Goal: Task Accomplishment & Management: Complete application form

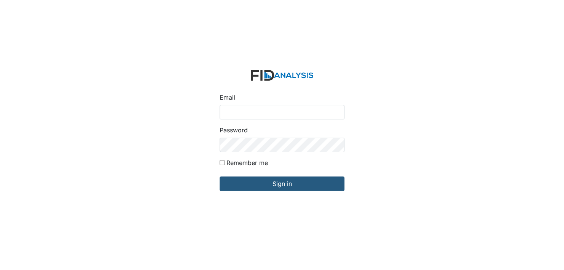
click at [273, 116] on input "Email" at bounding box center [282, 112] width 125 height 14
type input "[EMAIL_ADDRESS][DOMAIN_NAME]"
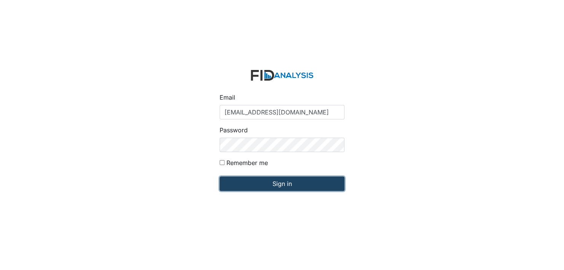
click at [261, 181] on input "Sign in" at bounding box center [282, 184] width 125 height 14
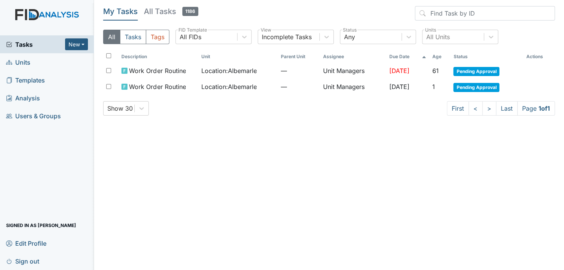
click at [26, 63] on span "Units" at bounding box center [18, 62] width 24 height 12
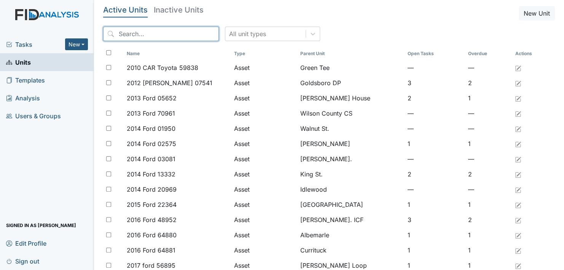
click at [117, 32] on input "search" at bounding box center [161, 34] width 116 height 14
click at [121, 35] on input "search" at bounding box center [161, 34] width 116 height 14
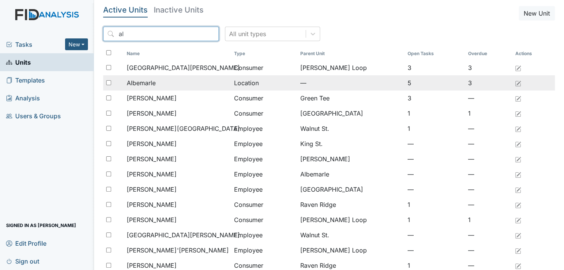
type input "al"
click at [141, 81] on span "Albemarle" at bounding box center [141, 82] width 29 height 9
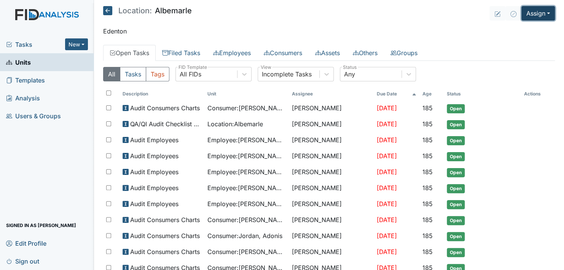
click at [535, 14] on button "Assign" at bounding box center [539, 13] width 34 height 14
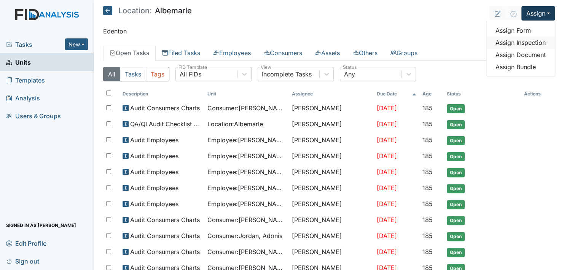
click at [512, 42] on link "Assign Inspection" at bounding box center [521, 43] width 69 height 12
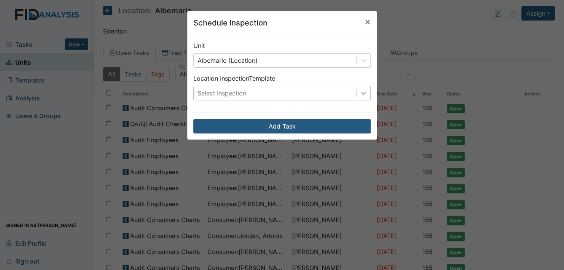
click at [361, 92] on icon at bounding box center [363, 93] width 5 height 3
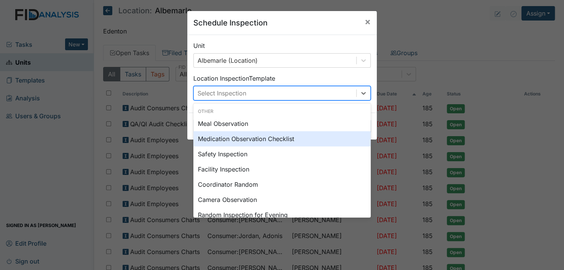
click at [250, 137] on div "Medication Observation Checklist" at bounding box center [281, 138] width 177 height 15
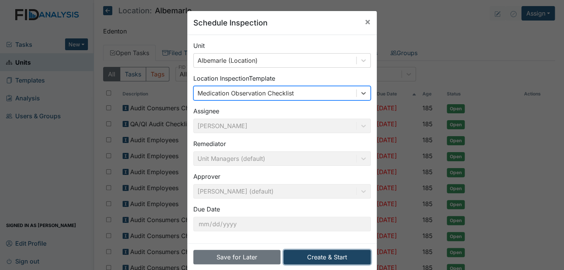
click at [347, 256] on button "Create & Start" at bounding box center [327, 257] width 87 height 14
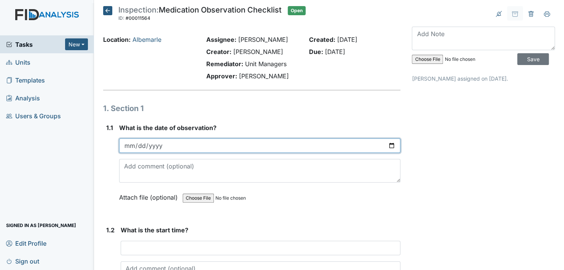
click at [160, 143] on input "date" at bounding box center [259, 146] width 281 height 14
click at [387, 145] on input "date" at bounding box center [259, 146] width 281 height 14
type input "2025-08-19"
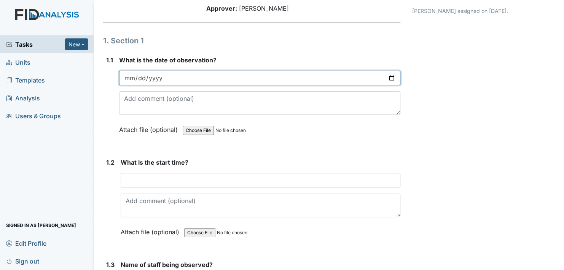
scroll to position [76, 0]
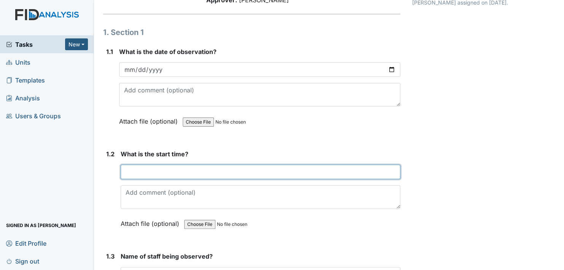
click at [158, 171] on input "text" at bounding box center [261, 172] width 280 height 14
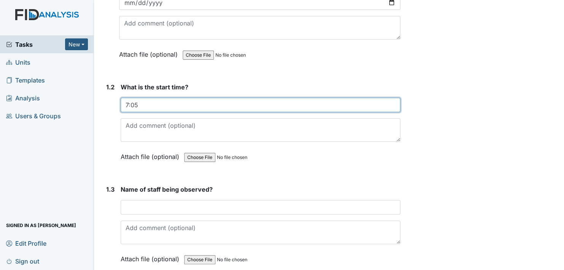
scroll to position [152, 0]
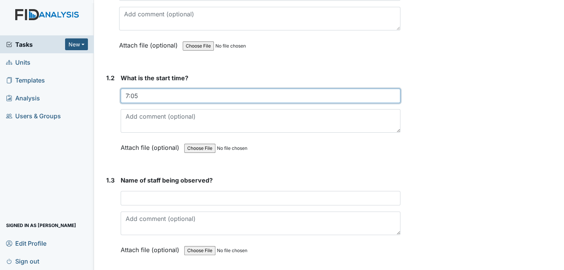
type input "7:05"
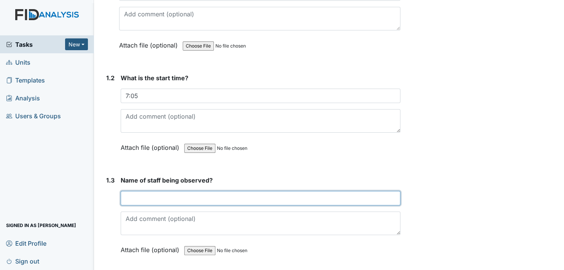
click at [145, 196] on input "text" at bounding box center [261, 198] width 280 height 14
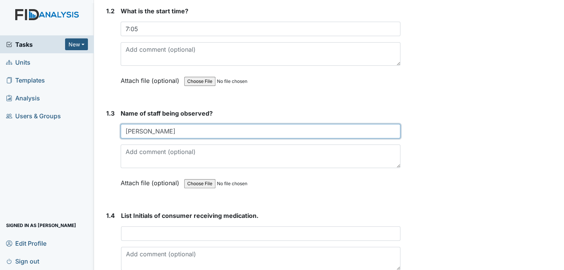
scroll to position [267, 0]
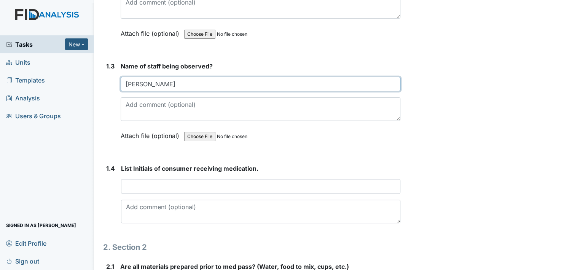
type input "Natilie"
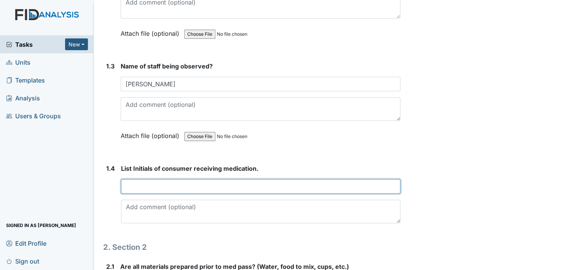
click at [142, 185] on input "text" at bounding box center [261, 186] width 280 height 14
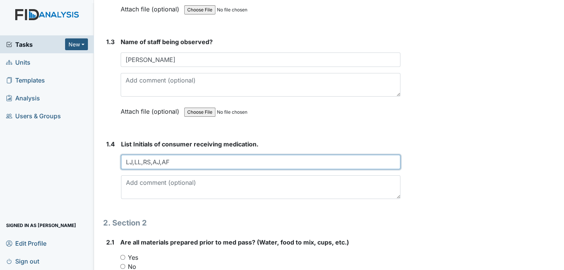
scroll to position [343, 0]
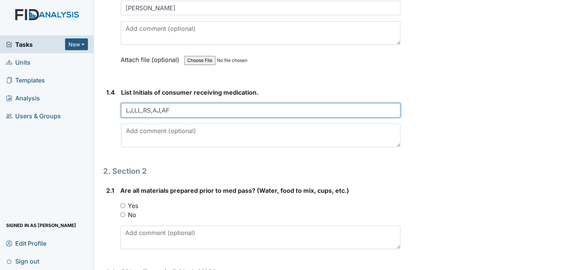
type input "LJ,LL,RS,AJ,AF"
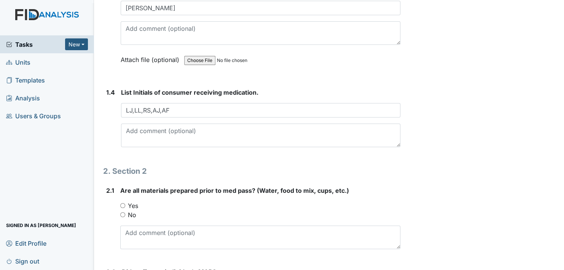
drag, startPoint x: 121, startPoint y: 203, endPoint x: 129, endPoint y: 202, distance: 7.7
click at [122, 203] on input "Yes" at bounding box center [122, 205] width 5 height 5
radio input "true"
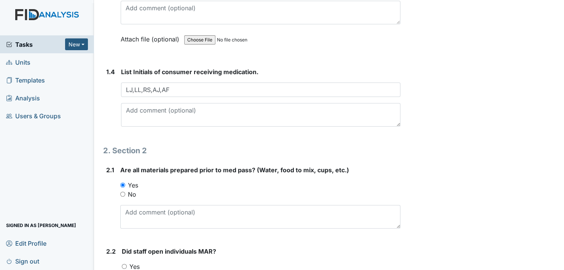
scroll to position [419, 0]
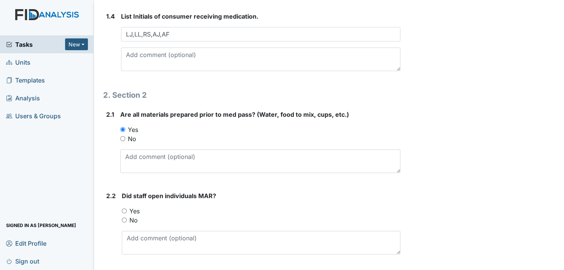
click at [125, 209] on input "Yes" at bounding box center [124, 211] width 5 height 5
radio input "true"
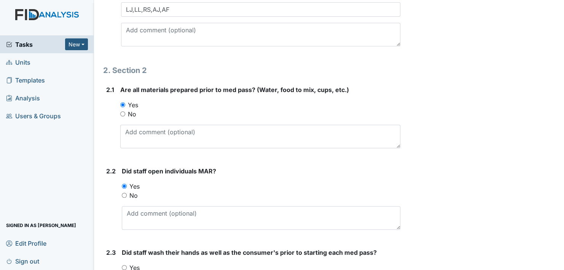
scroll to position [495, 0]
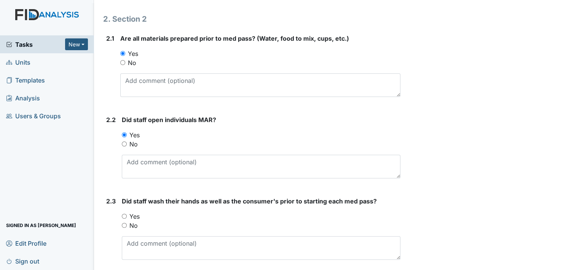
drag, startPoint x: 123, startPoint y: 214, endPoint x: 153, endPoint y: 218, distance: 30.8
click at [123, 214] on input "Yes" at bounding box center [124, 216] width 5 height 5
radio input "true"
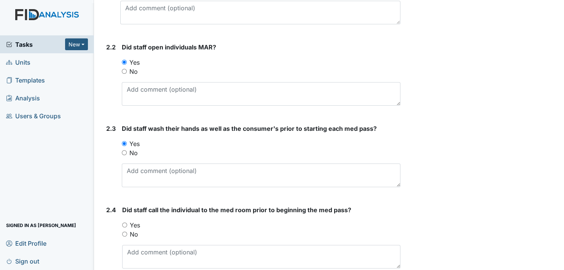
scroll to position [571, 0]
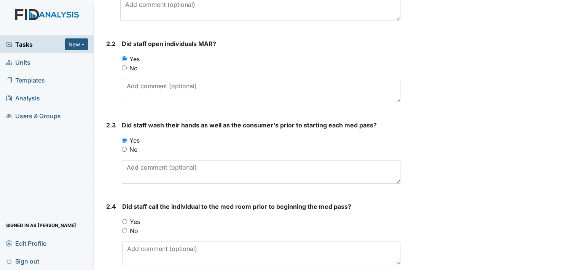
click at [125, 219] on input "Yes" at bounding box center [124, 221] width 5 height 5
radio input "true"
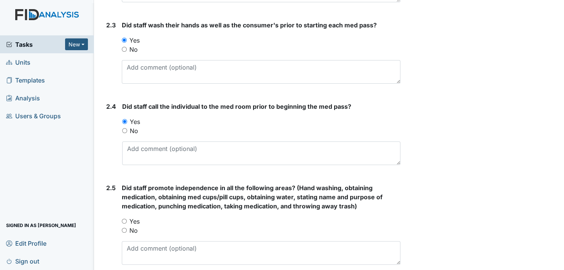
scroll to position [686, 0]
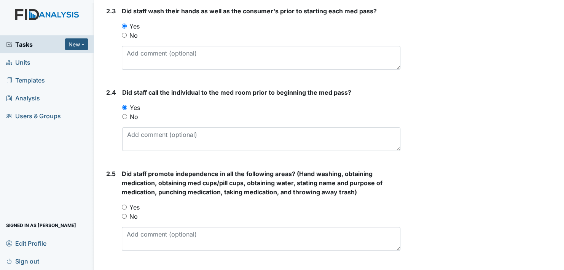
click at [125, 205] on input "Yes" at bounding box center [124, 207] width 5 height 5
radio input "true"
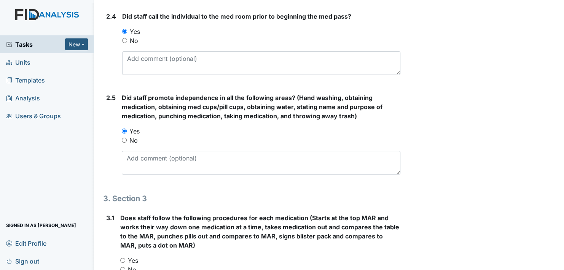
scroll to position [800, 0]
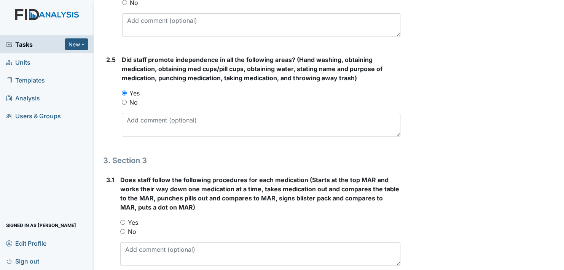
click at [122, 220] on input "Yes" at bounding box center [122, 222] width 5 height 5
radio input "true"
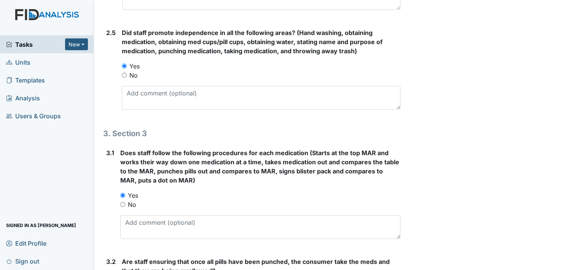
scroll to position [876, 0]
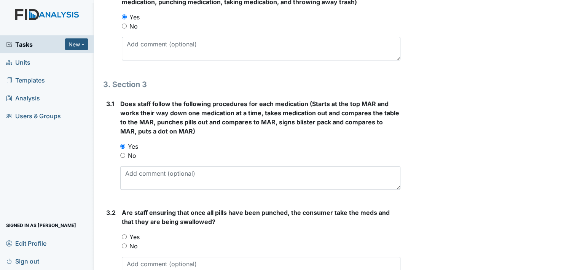
click at [125, 235] on input "Yes" at bounding box center [124, 237] width 5 height 5
radio input "true"
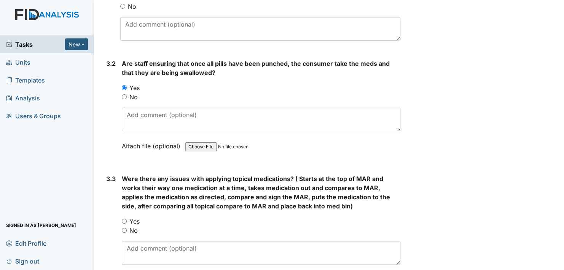
scroll to position [1028, 0]
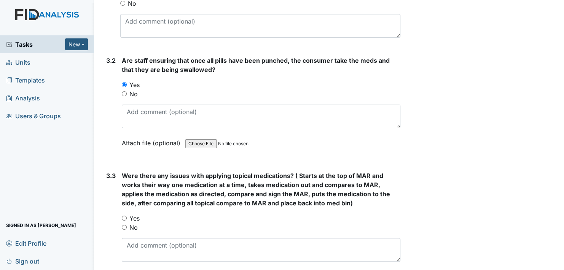
click at [124, 225] on input "No" at bounding box center [124, 227] width 5 height 5
radio input "true"
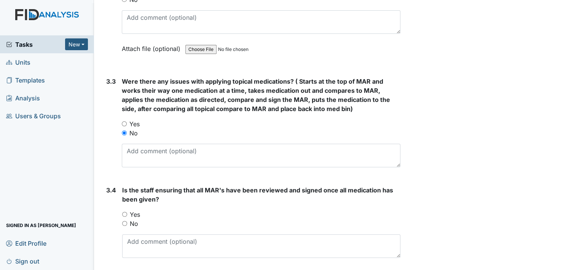
scroll to position [1143, 0]
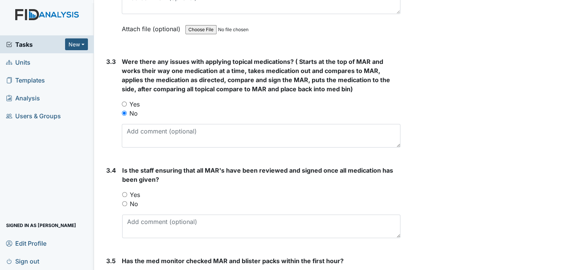
click at [123, 193] on input "Yes" at bounding box center [124, 194] width 5 height 5
radio input "true"
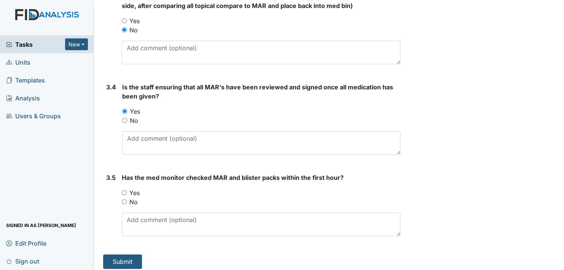
scroll to position [1227, 0]
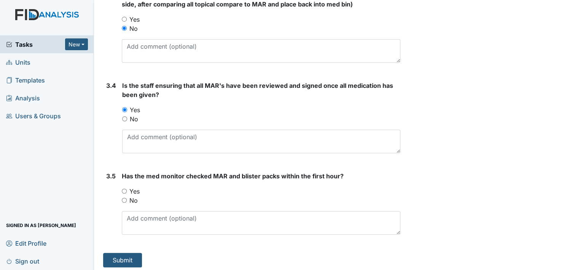
click at [125, 189] on input "Yes" at bounding box center [124, 191] width 5 height 5
radio input "true"
click at [120, 257] on button "Submit" at bounding box center [122, 260] width 39 height 14
